Goal: Task Accomplishment & Management: Use online tool/utility

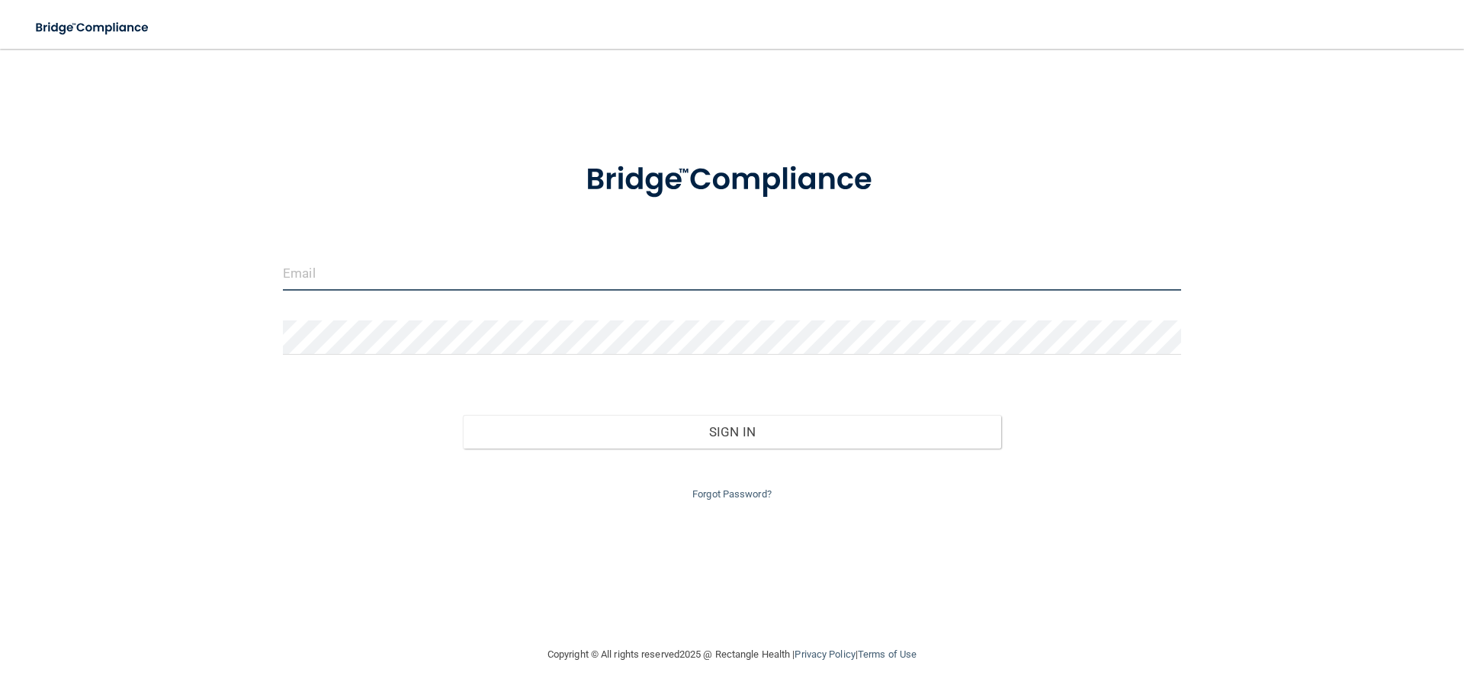
drag, startPoint x: 491, startPoint y: 267, endPoint x: 484, endPoint y: 278, distance: 13.3
click at [491, 267] on input "email" at bounding box center [732, 273] width 898 height 34
type input "[PERSON_NAME][EMAIL_ADDRESS][PERSON_NAME][DOMAIN_NAME]"
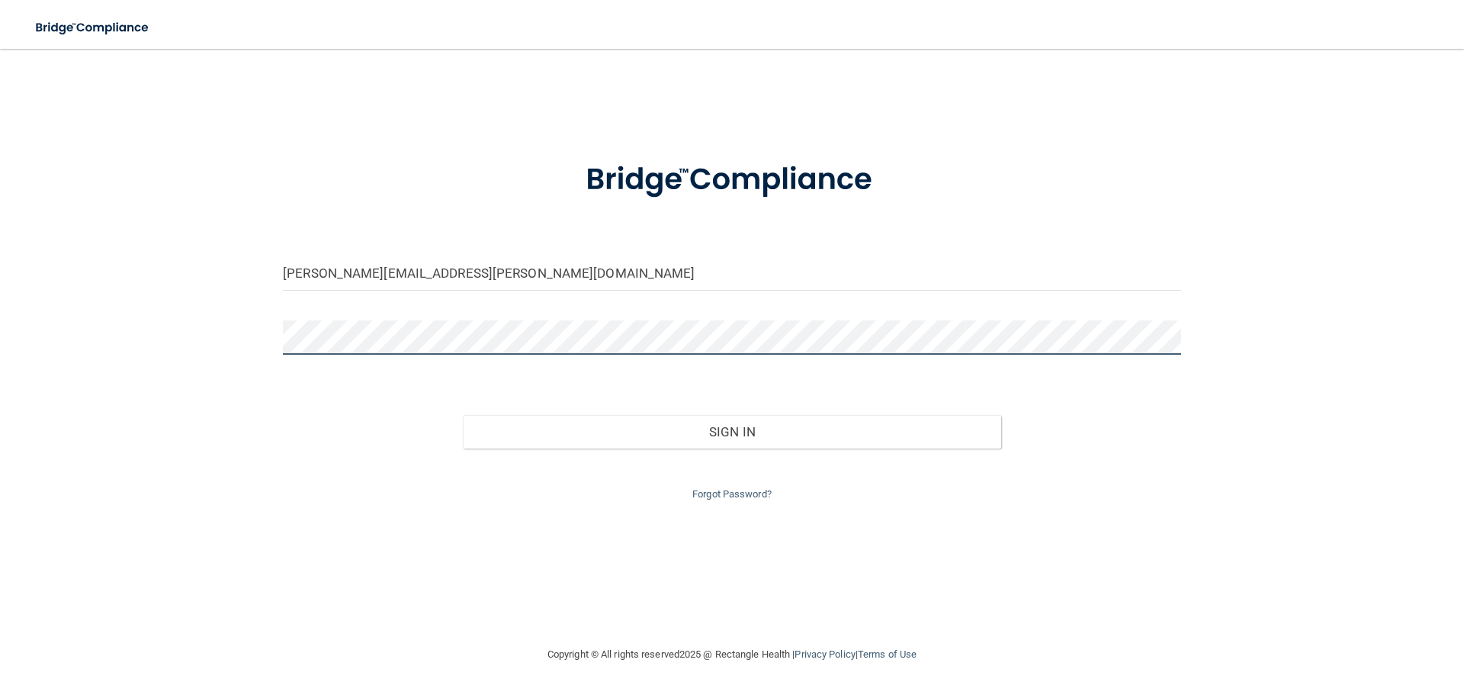
click at [463, 415] on button "Sign In" at bounding box center [732, 432] width 539 height 34
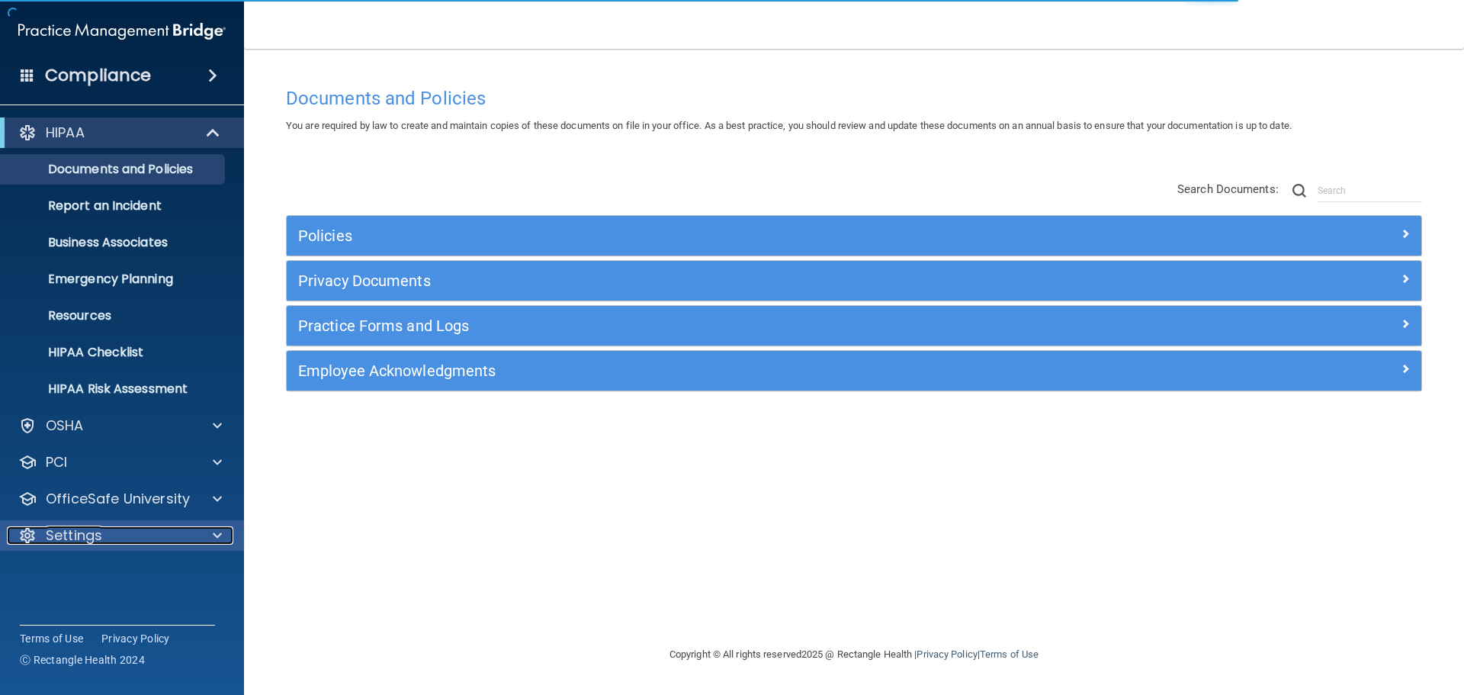
click at [120, 528] on div "Settings" at bounding box center [101, 535] width 189 height 18
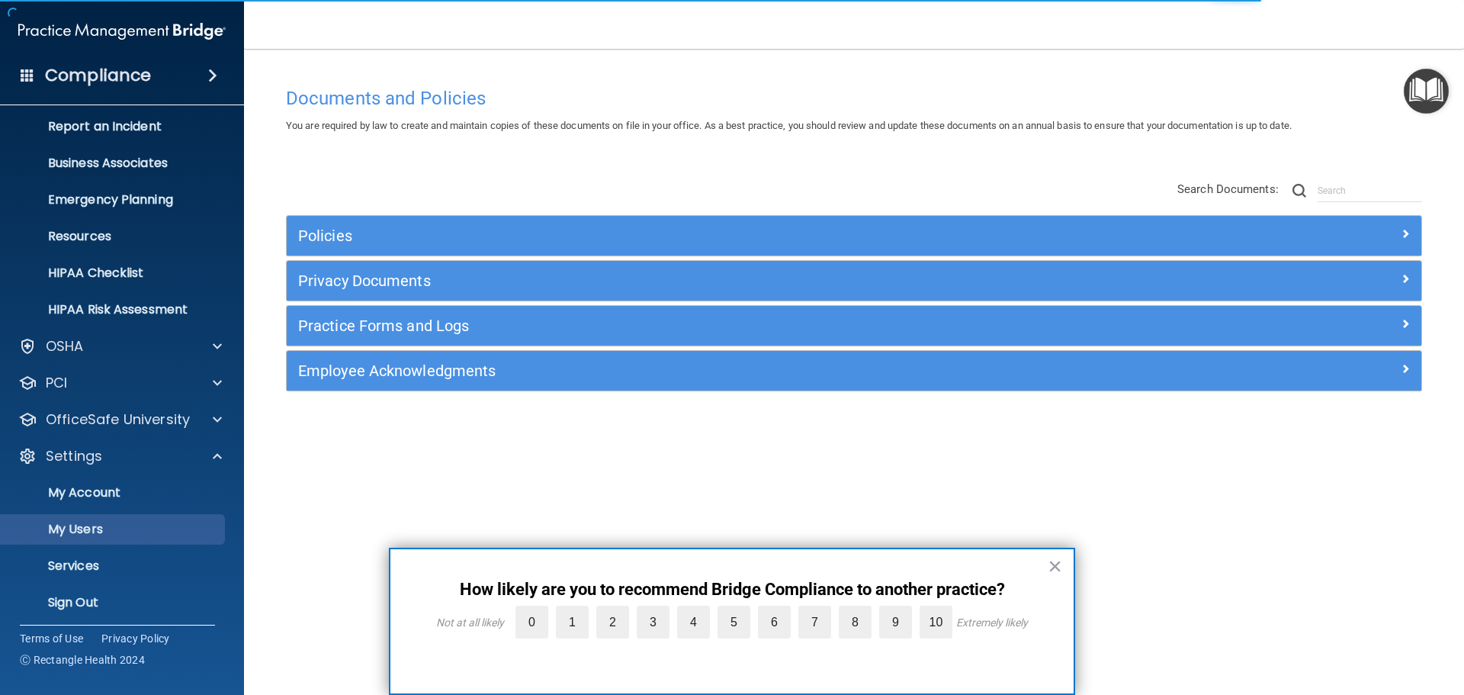
scroll to position [85, 0]
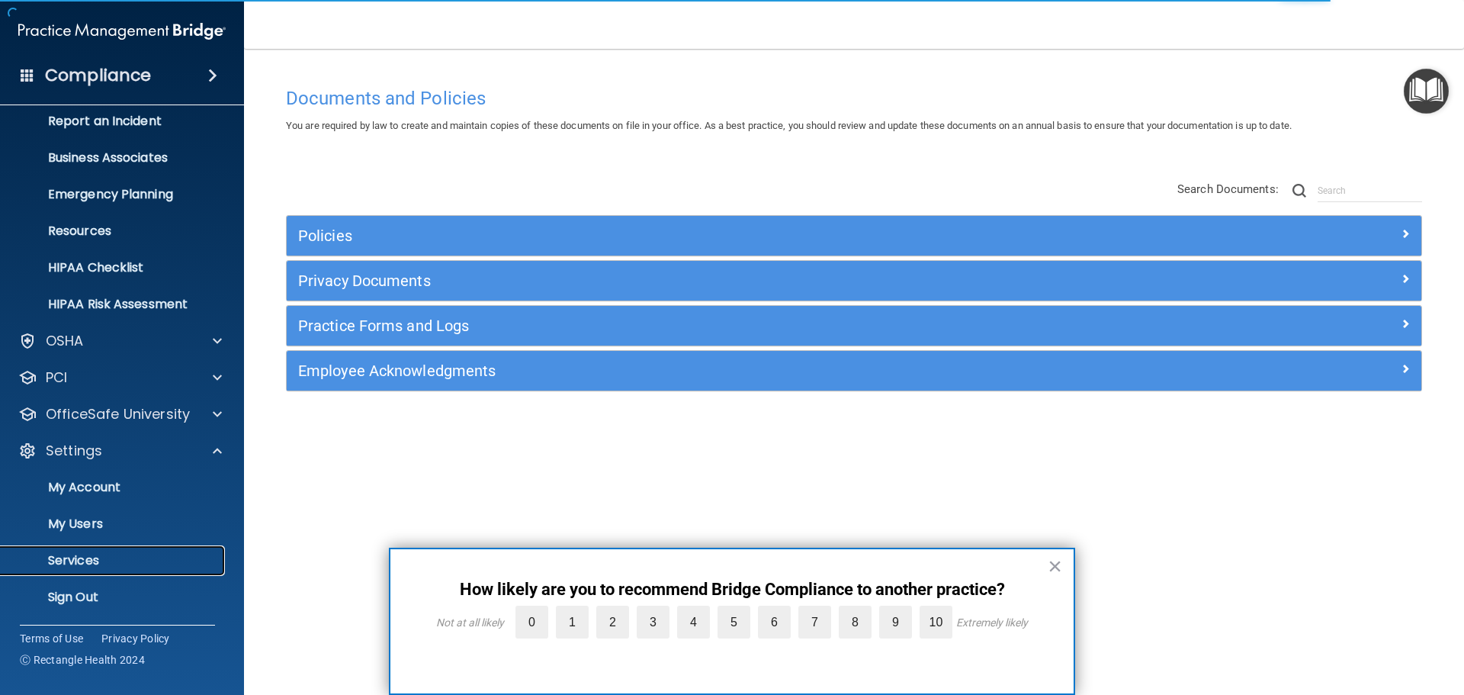
click at [99, 558] on p "Services" at bounding box center [114, 560] width 208 height 15
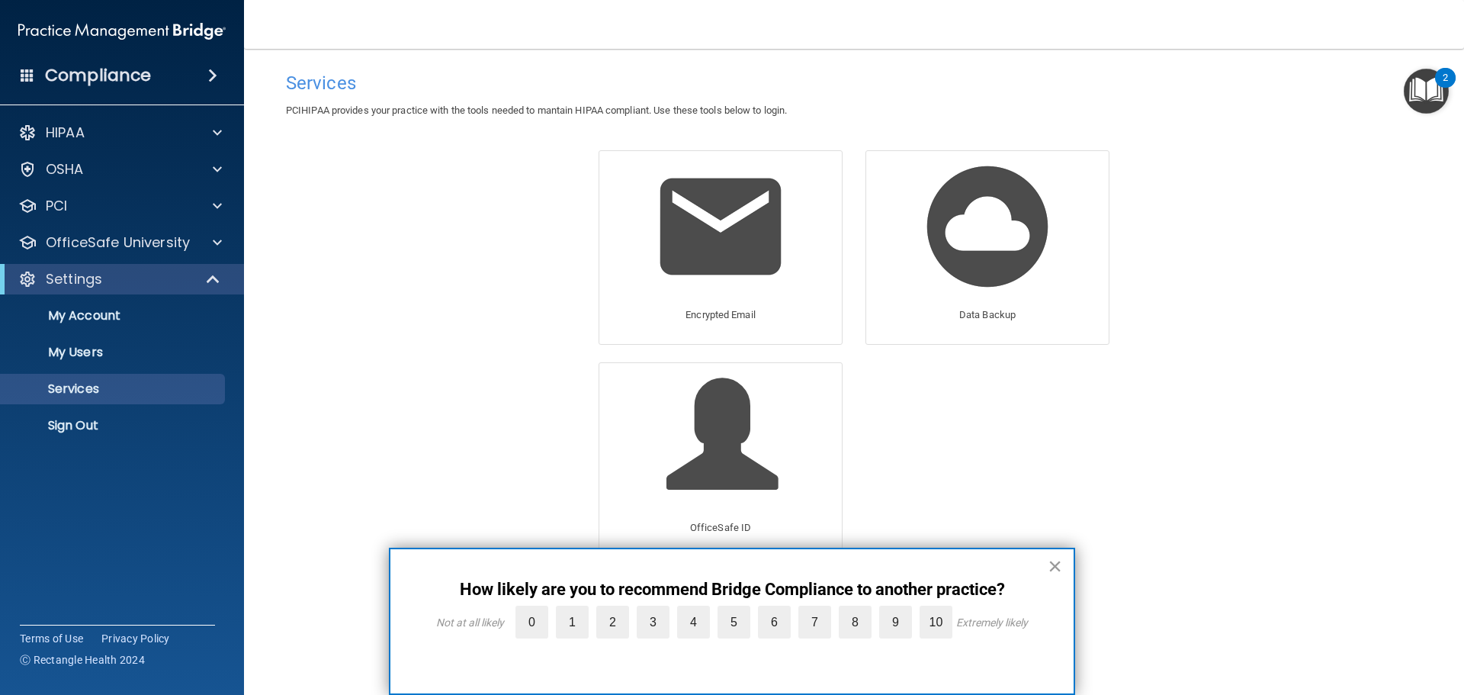
click at [1056, 563] on button "×" at bounding box center [1055, 566] width 14 height 24
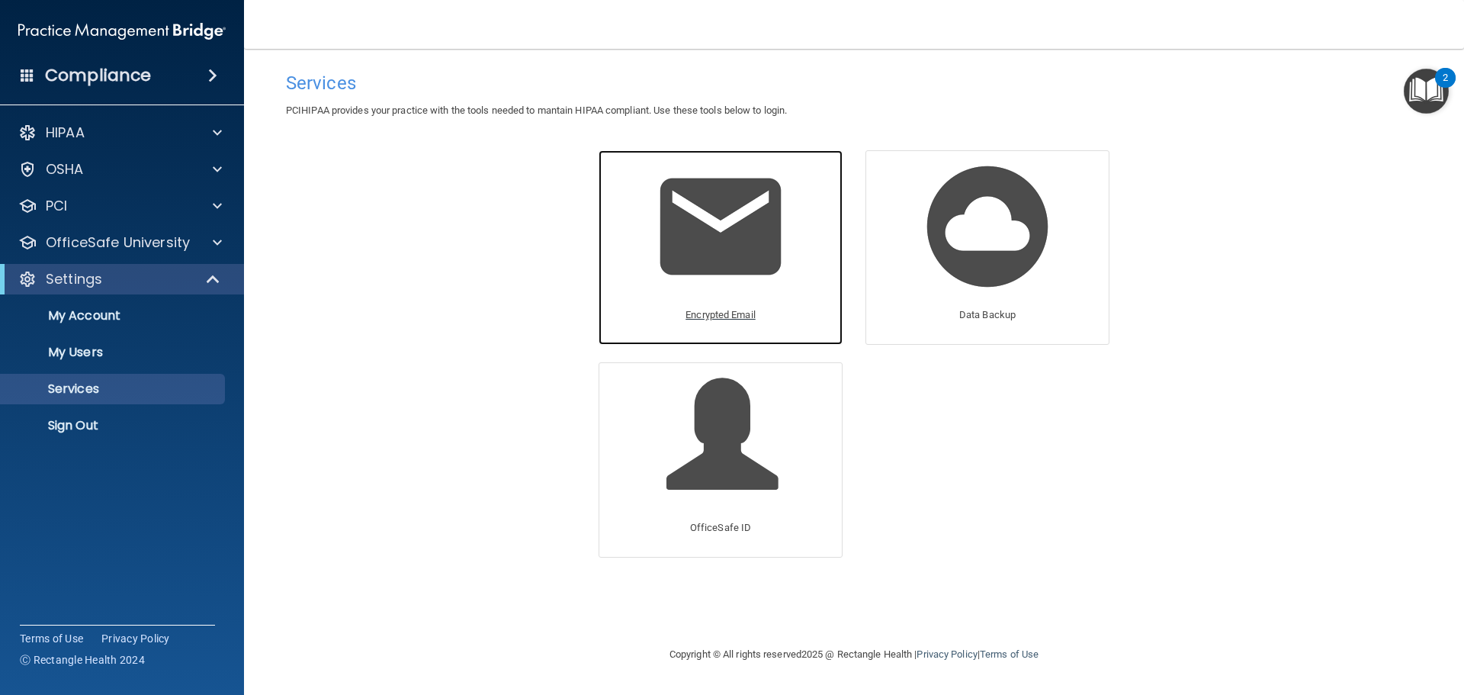
click at [718, 316] on p "Encrypted Email" at bounding box center [720, 315] width 70 height 18
